Goal: Task Accomplishment & Management: Use online tool/utility

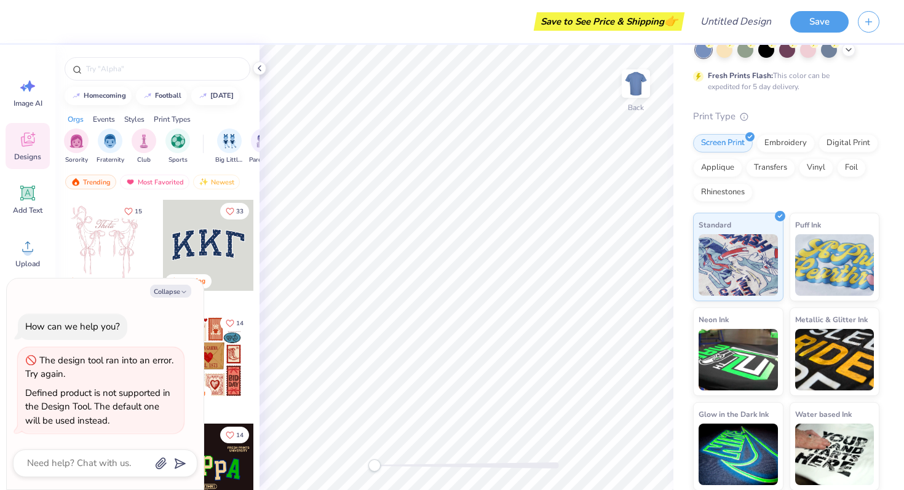
scroll to position [74, 0]
click at [815, 15] on button "Save" at bounding box center [819, 20] width 58 height 22
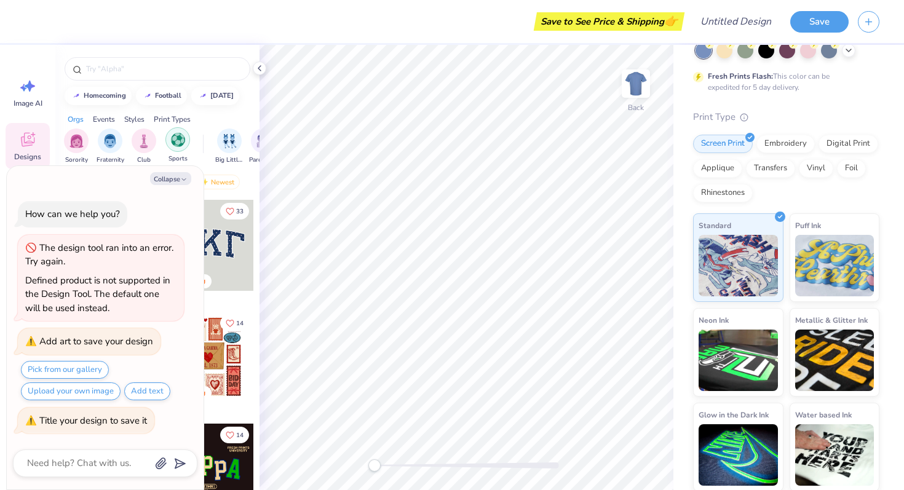
type textarea "x"
click at [182, 143] on img "filter for Sports" at bounding box center [178, 140] width 14 height 14
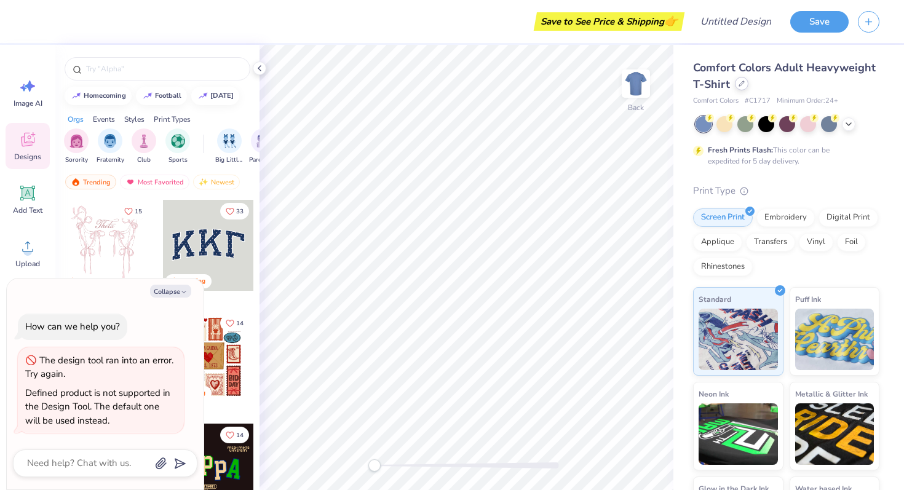
click at [740, 82] on icon at bounding box center [742, 84] width 6 height 6
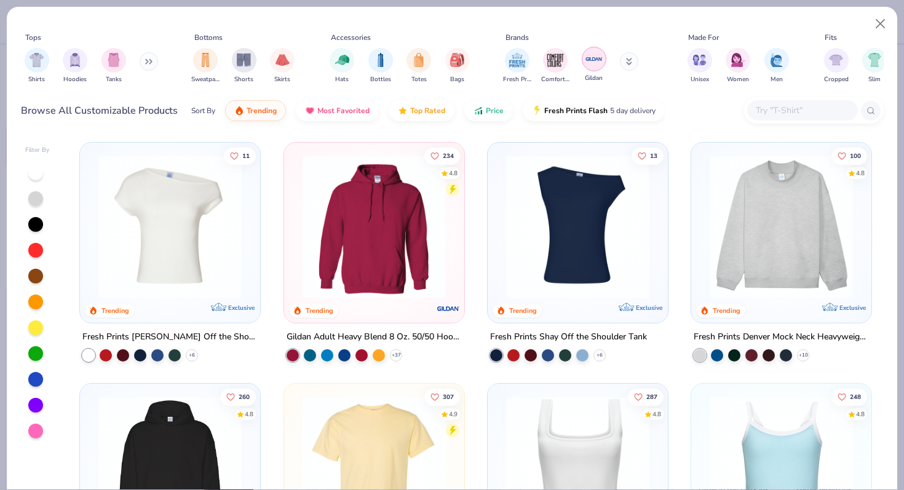
click at [598, 57] on img "filter for Gildan" at bounding box center [594, 59] width 18 height 18
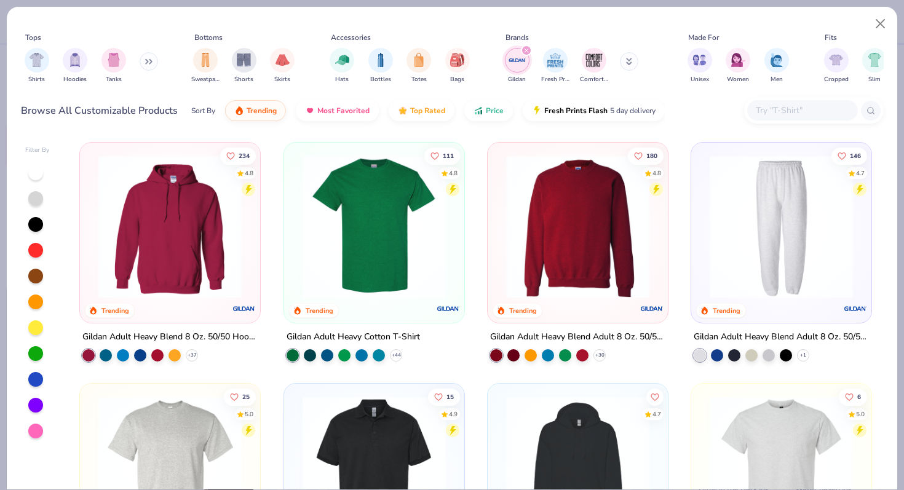
click at [154, 55] on button at bounding box center [149, 61] width 18 height 18
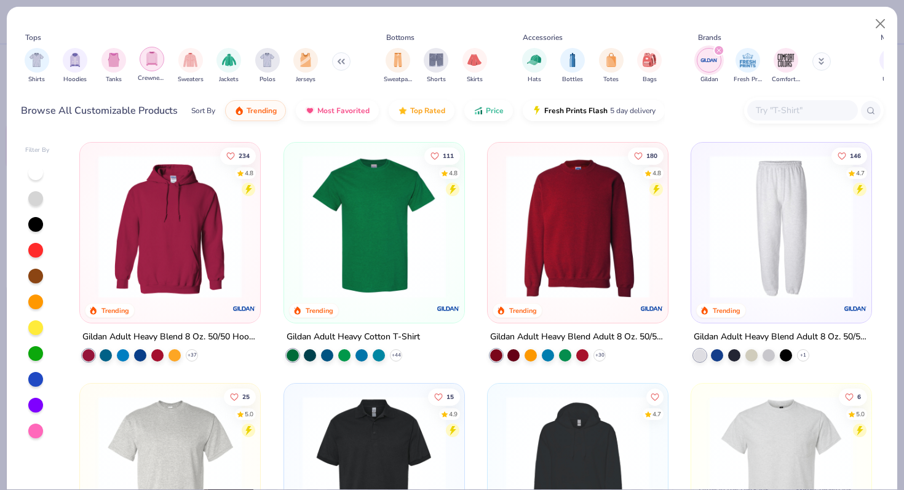
click at [156, 61] on img "filter for Crewnecks" at bounding box center [152, 59] width 14 height 14
type textarea "x"
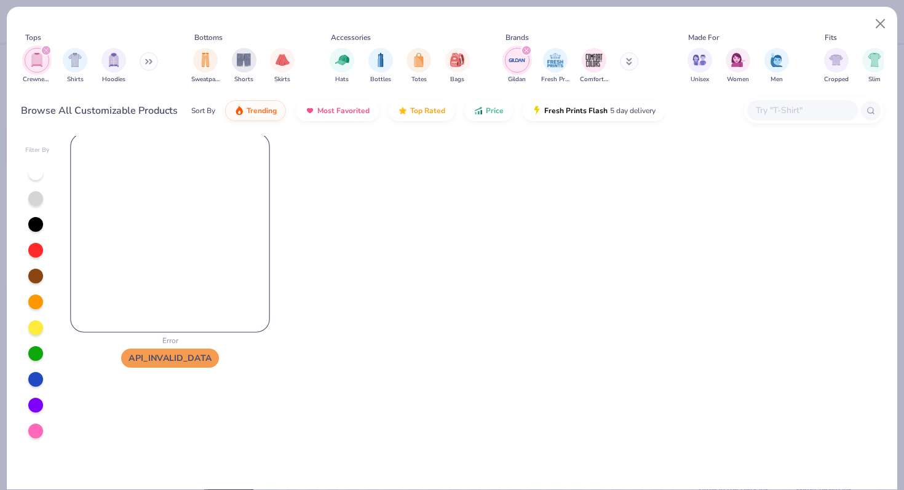
click at [190, 196] on img at bounding box center [170, 232] width 199 height 199
click at [189, 252] on img at bounding box center [170, 232] width 199 height 199
